Goal: Transaction & Acquisition: Book appointment/travel/reservation

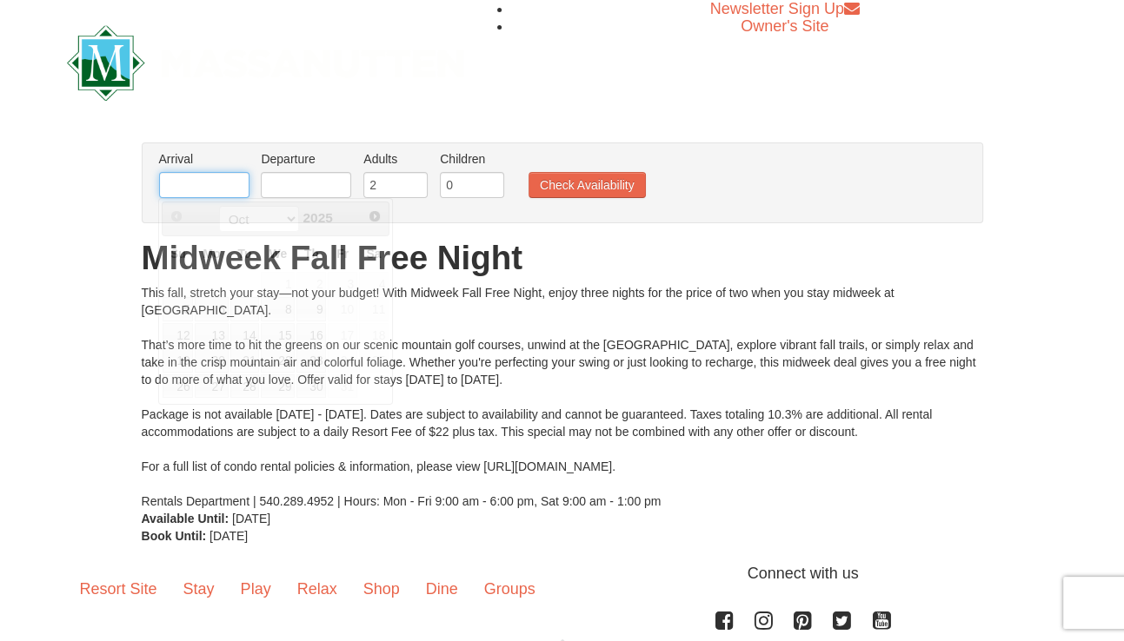
click at [226, 189] on input "text" at bounding box center [204, 185] width 90 height 26
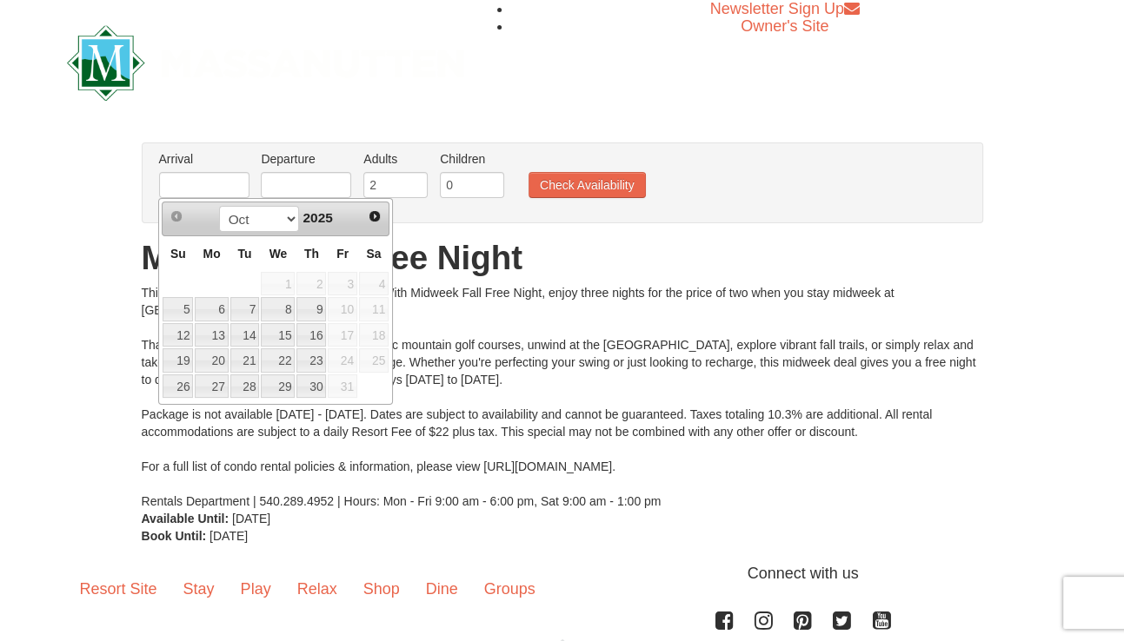
click at [641, 380] on div "This fall, stretch your stay—not your budget! With Midweek Fall Free Night, enj…" at bounding box center [562, 397] width 841 height 226
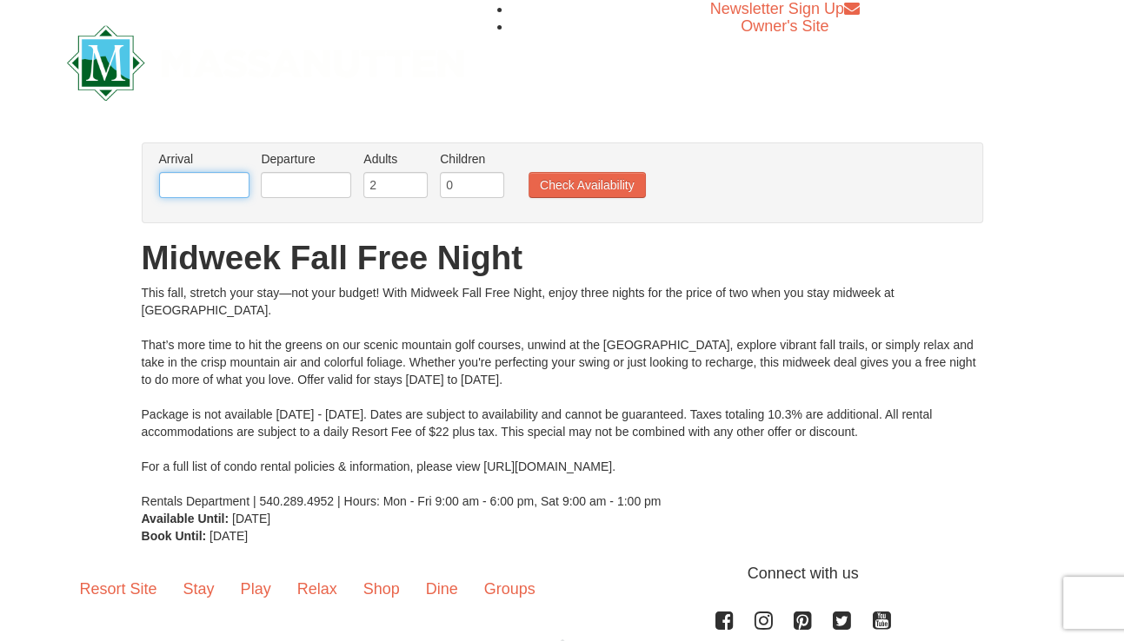
click at [233, 190] on input "text" at bounding box center [204, 185] width 90 height 26
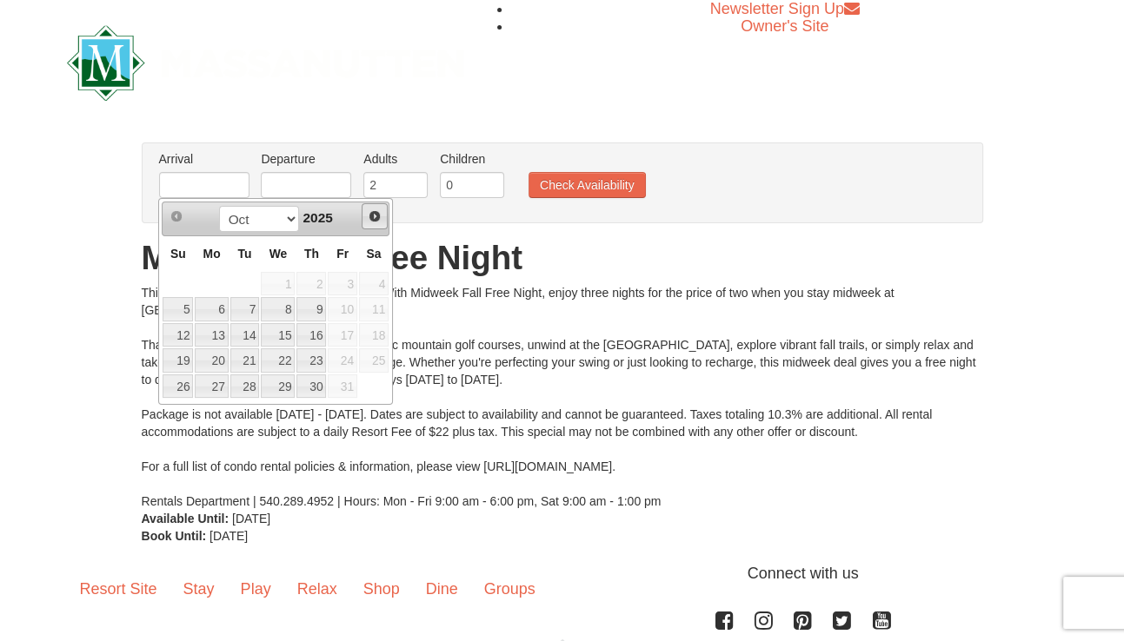
click at [373, 213] on span "Next" at bounding box center [375, 216] width 14 height 14
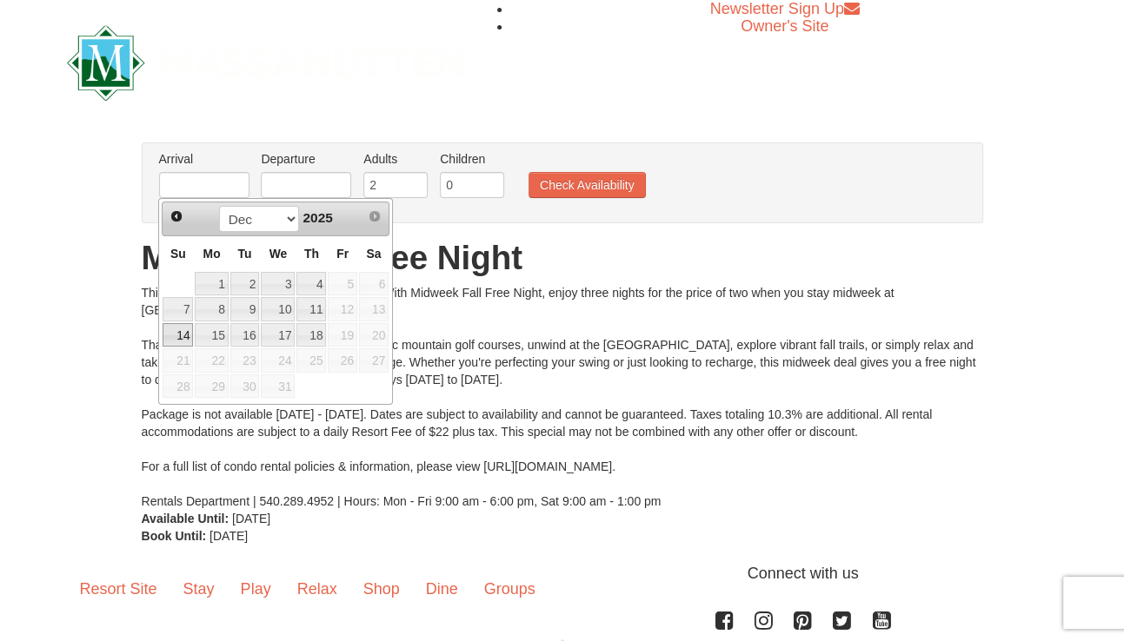
click at [181, 337] on link "14" at bounding box center [178, 335] width 30 height 24
type input "[DATE]"
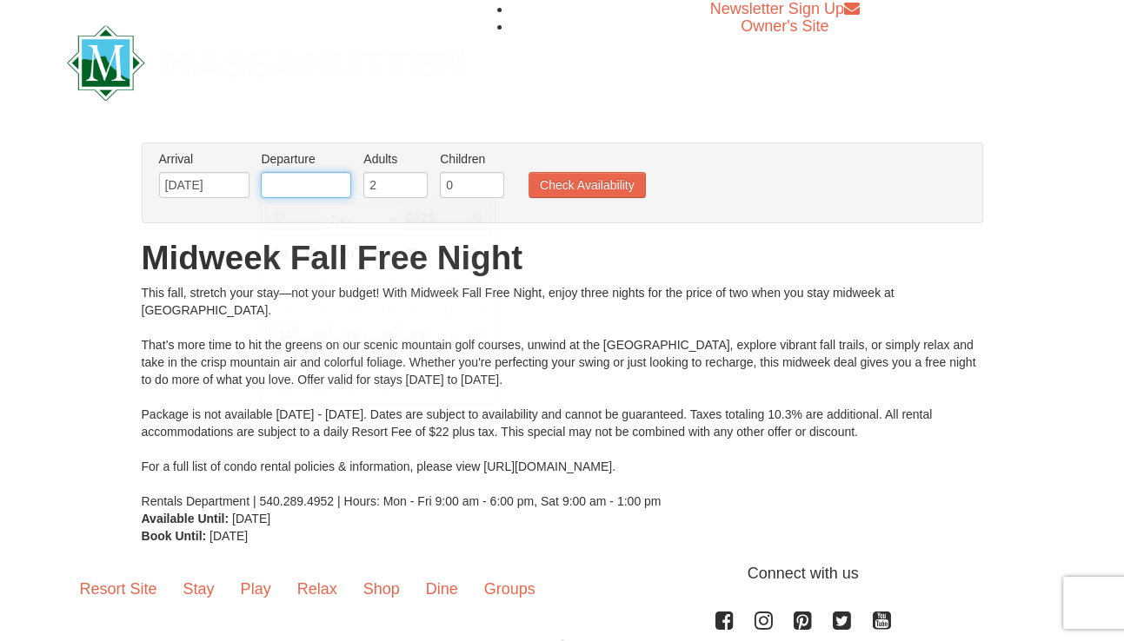
click at [316, 185] on input "text" at bounding box center [306, 185] width 90 height 26
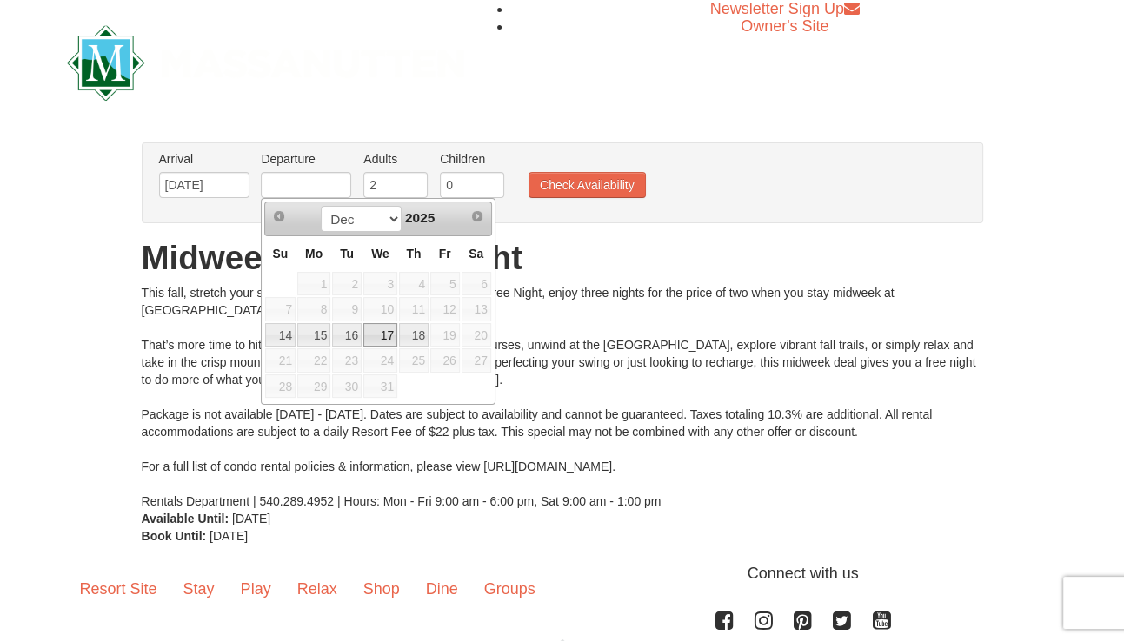
click at [387, 332] on link "17" at bounding box center [380, 335] width 34 height 24
type input "[DATE]"
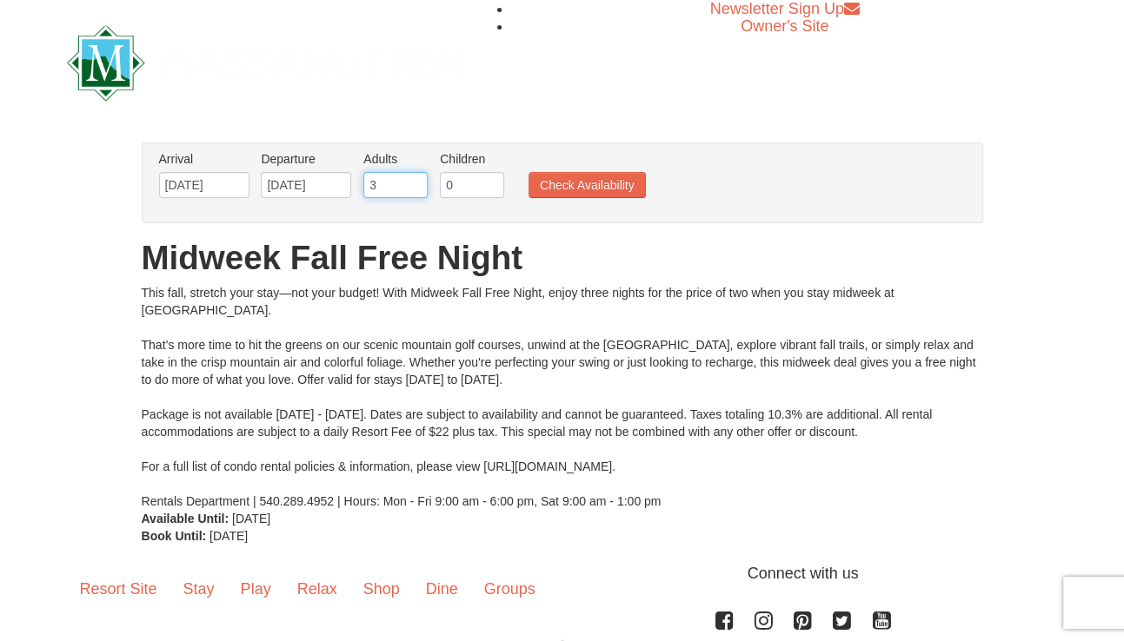
type input "3"
click at [414, 182] on input "3" at bounding box center [395, 185] width 64 height 26
click at [584, 189] on button "Check Availability" at bounding box center [586, 185] width 117 height 26
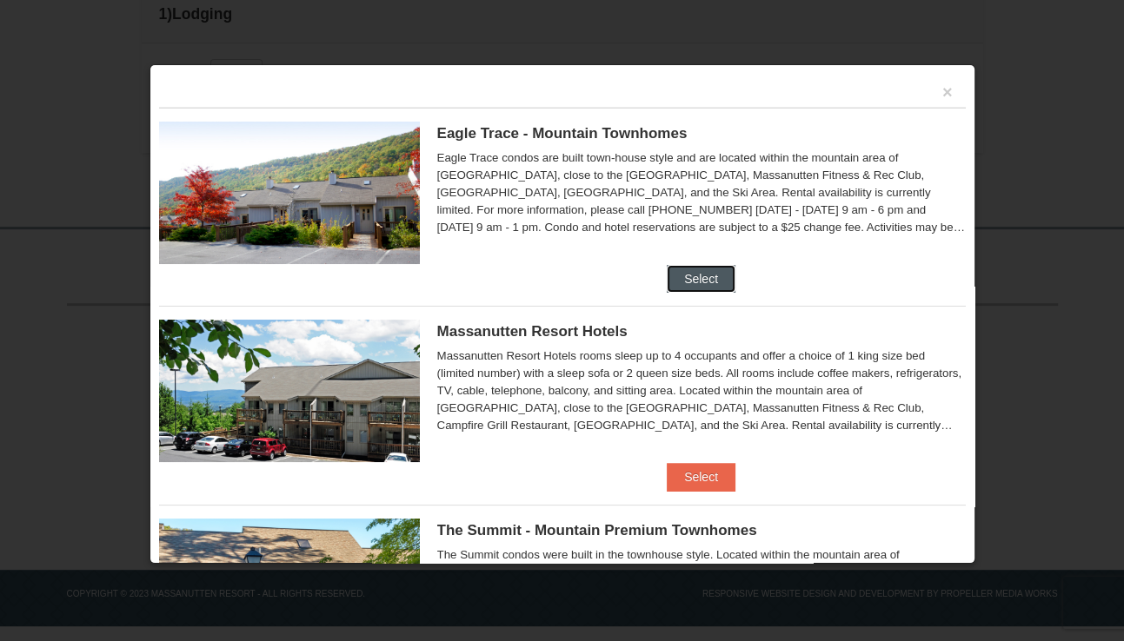
click at [720, 279] on button "Select" at bounding box center [701, 279] width 69 height 28
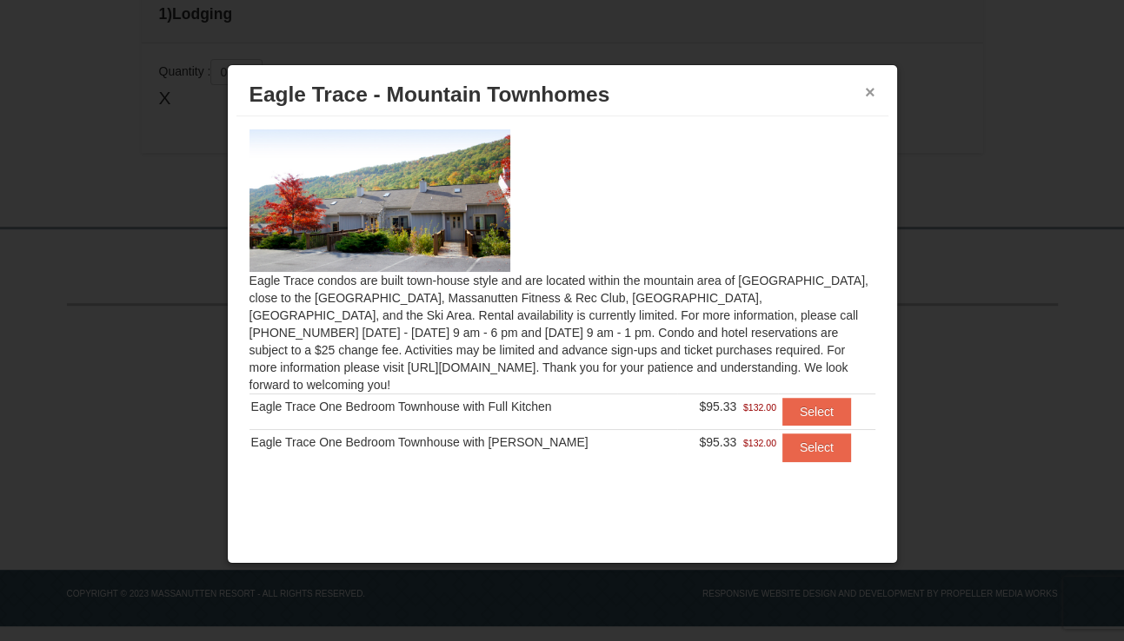
click at [869, 91] on button "×" at bounding box center [870, 91] width 10 height 17
